Goal: Transaction & Acquisition: Purchase product/service

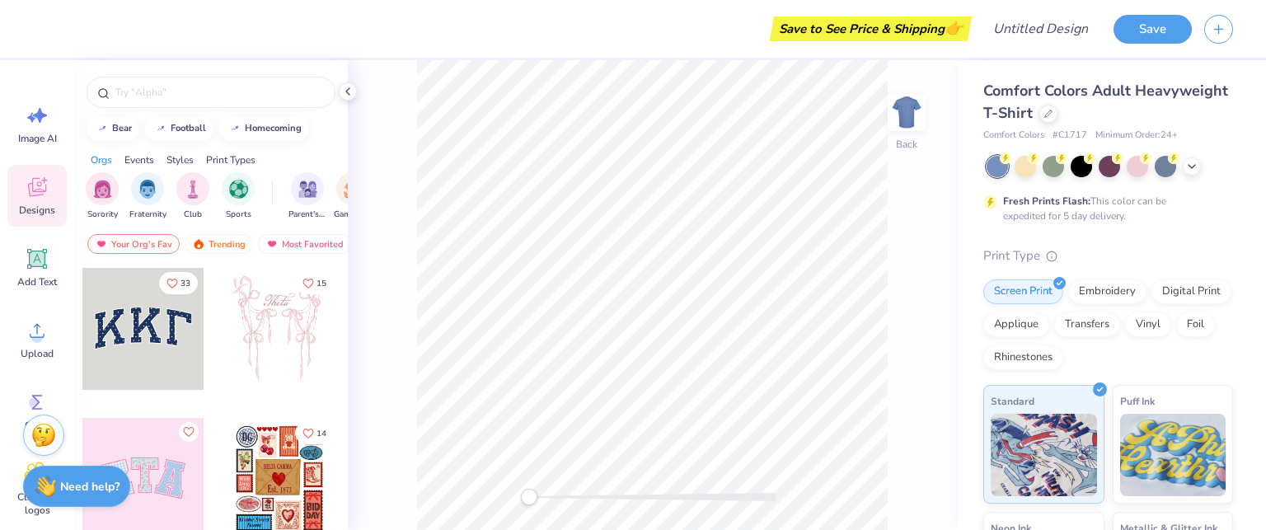
click at [939, 32] on div "Save to See Price & Shipping 👉" at bounding box center [871, 28] width 194 height 25
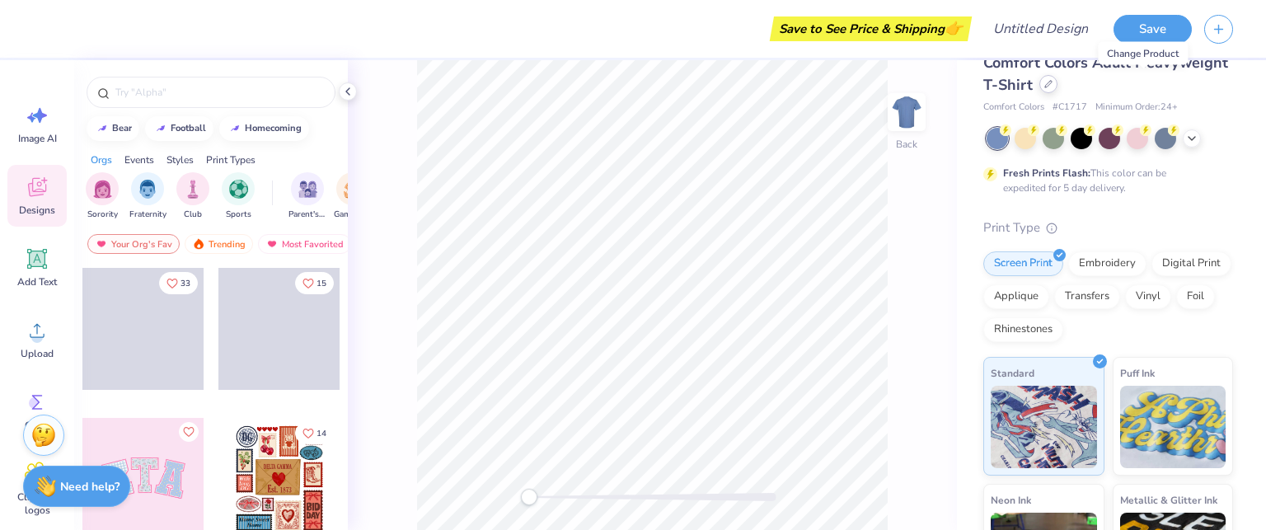
click at [1058, 89] on div at bounding box center [1048, 84] width 18 height 18
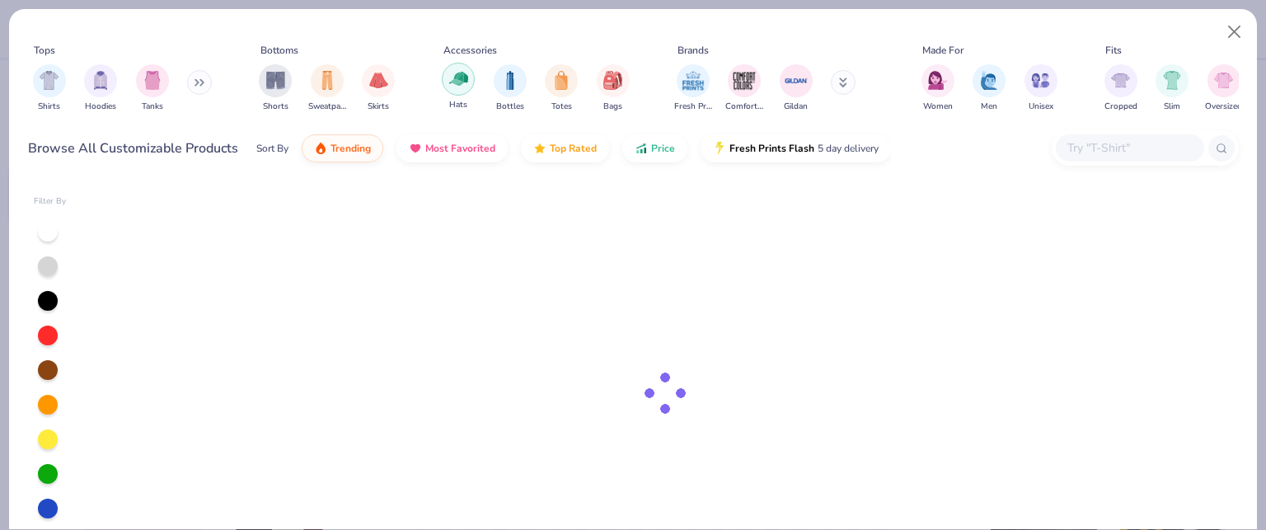
click at [468, 77] on div "filter for Hats" at bounding box center [458, 79] width 33 height 33
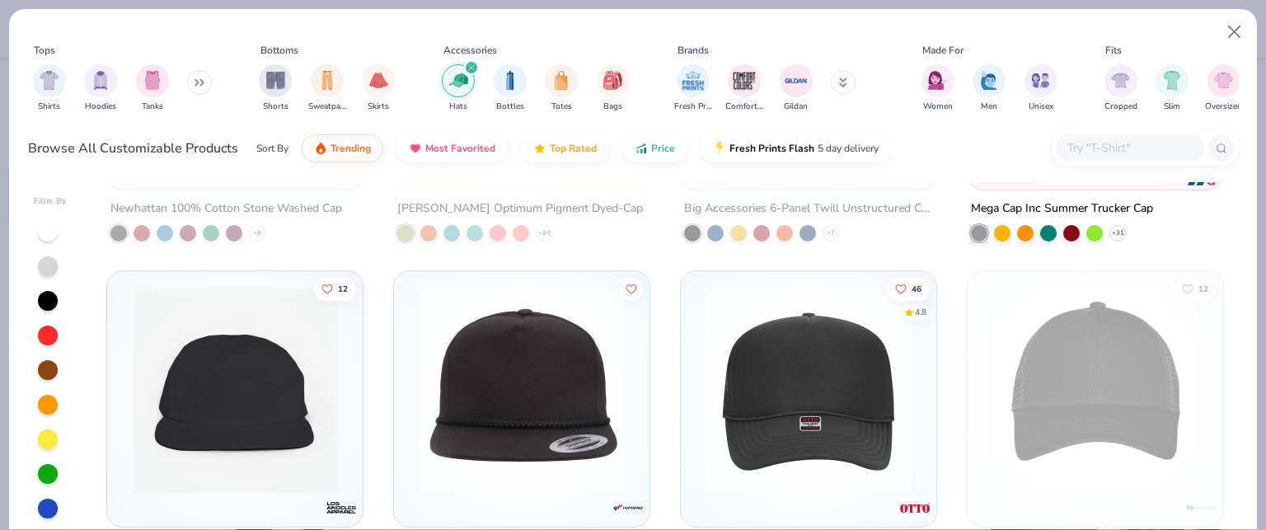
scroll to position [353, 0]
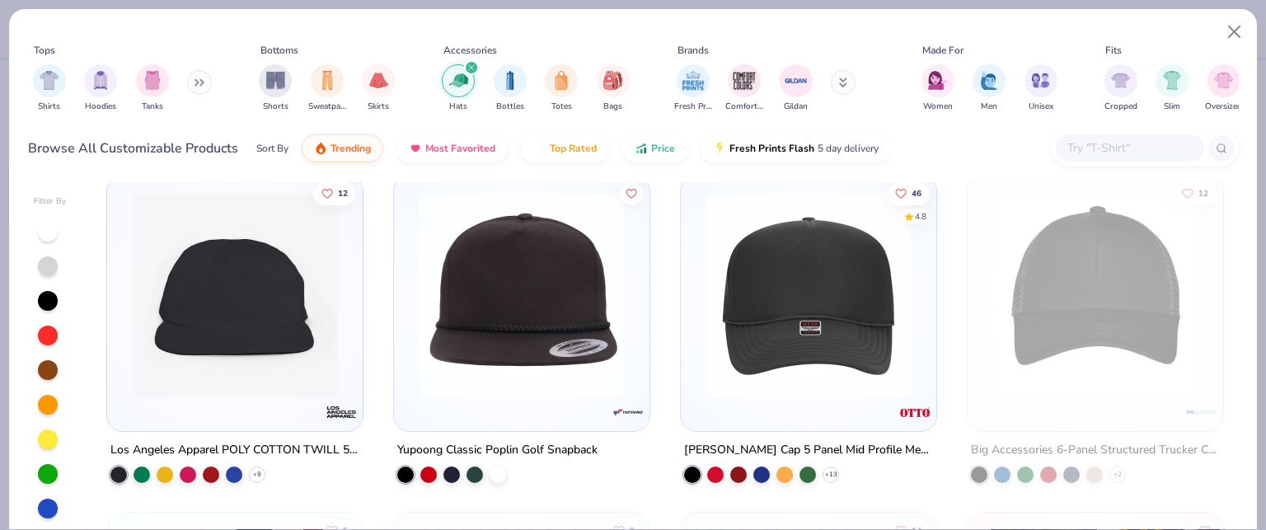
click at [585, 364] on img at bounding box center [522, 295] width 223 height 206
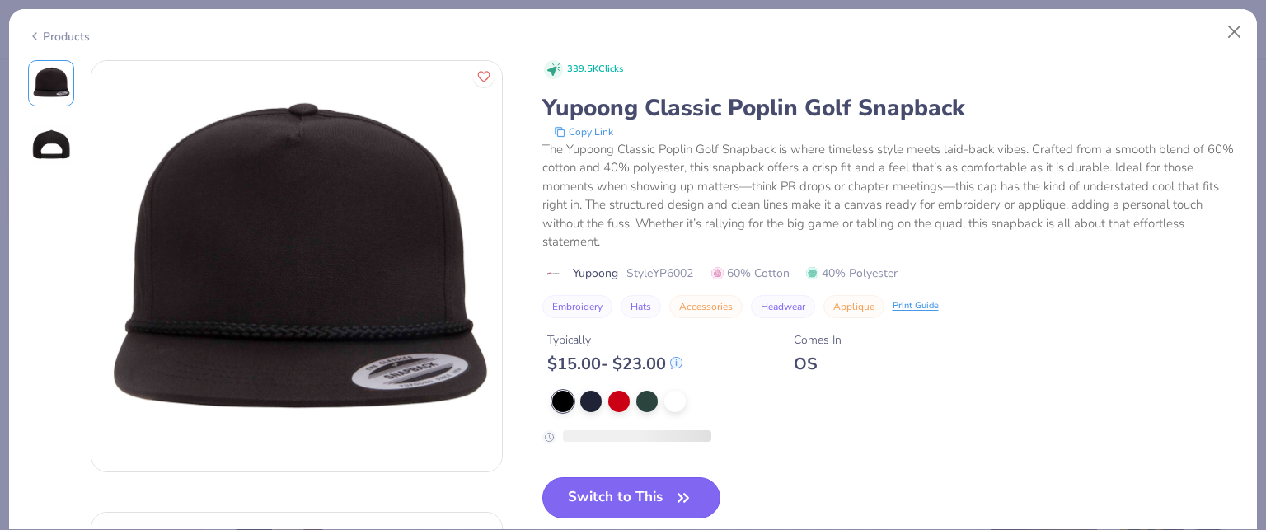
click at [658, 487] on button "Switch to This" at bounding box center [631, 497] width 179 height 41
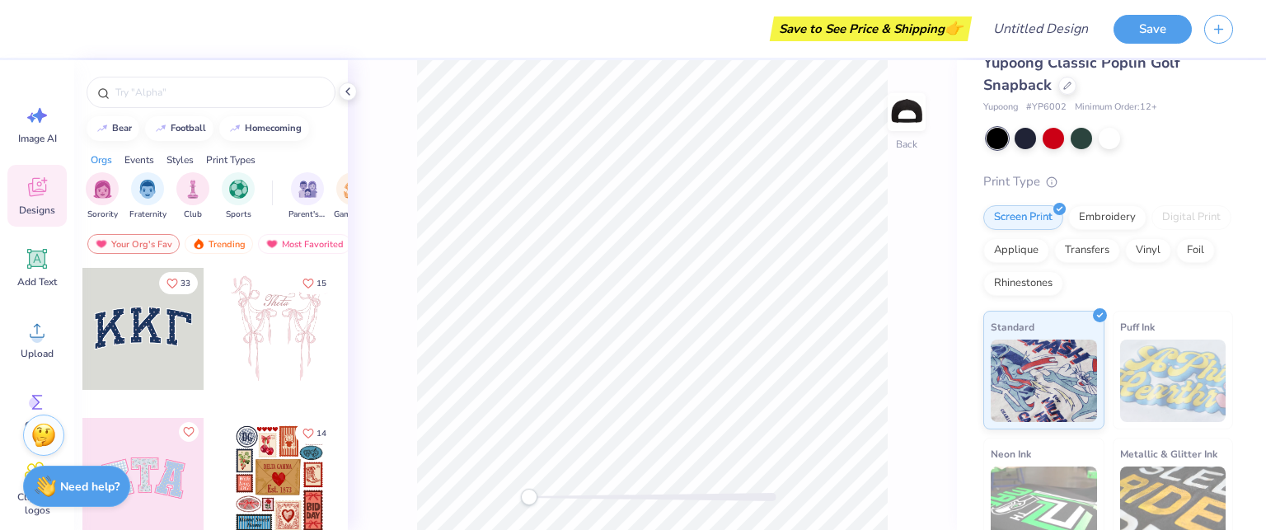
click at [256, 321] on div at bounding box center [279, 329] width 122 height 122
